Goal: Transaction & Acquisition: Book appointment/travel/reservation

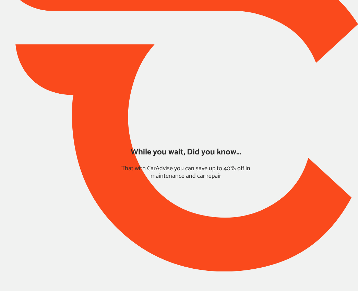
type input "*****"
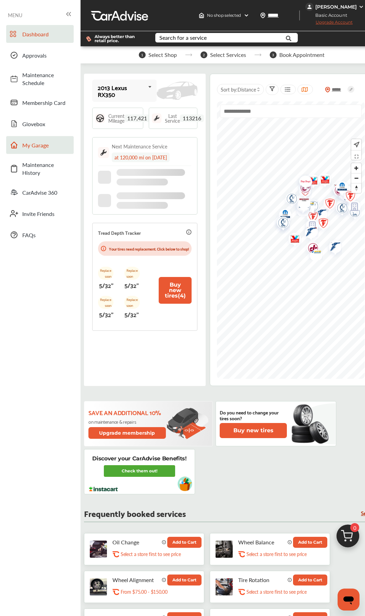
click at [37, 147] on span "My Garage" at bounding box center [46, 145] width 48 height 8
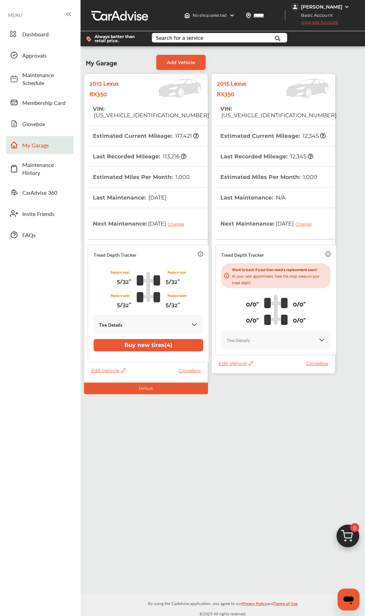
click at [261, 167] on th "Estimated Miles Per Month : 1,000" at bounding box center [268, 177] width 97 height 20
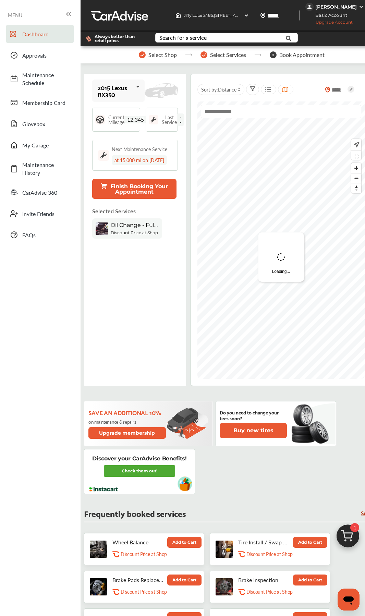
click at [346, 328] on img at bounding box center [348, 537] width 33 height 33
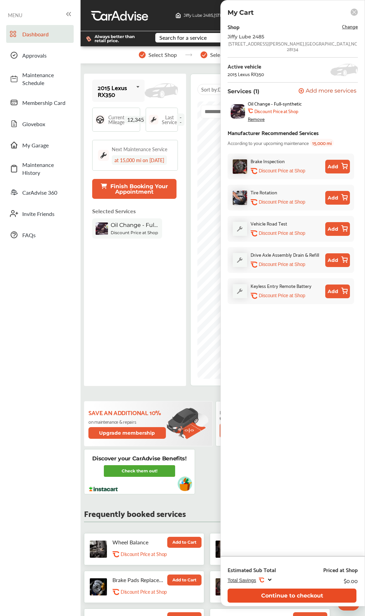
click at [274, 328] on button "Continue to checkout" at bounding box center [292, 596] width 129 height 14
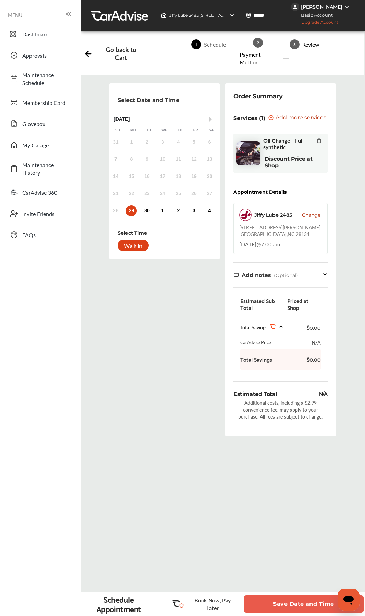
click at [130, 207] on div "29" at bounding box center [131, 210] width 11 height 11
click at [268, 328] on button "Save Date and Time" at bounding box center [304, 603] width 120 height 17
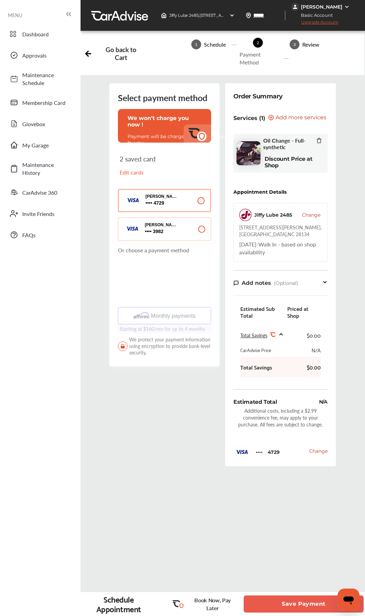
click at [279, 328] on button "Save Payment" at bounding box center [304, 603] width 120 height 17
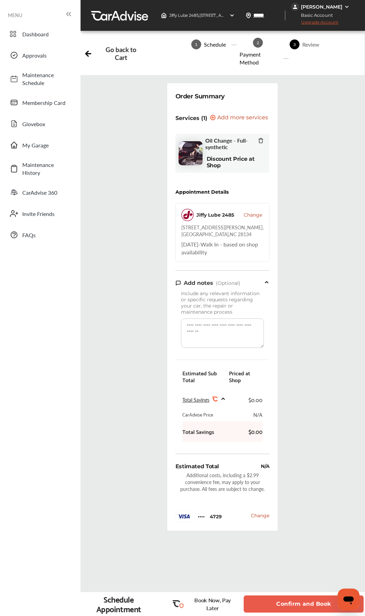
click at [264, 328] on button "Confirm and Book" at bounding box center [304, 603] width 120 height 17
